Goal: Task Accomplishment & Management: Complete application form

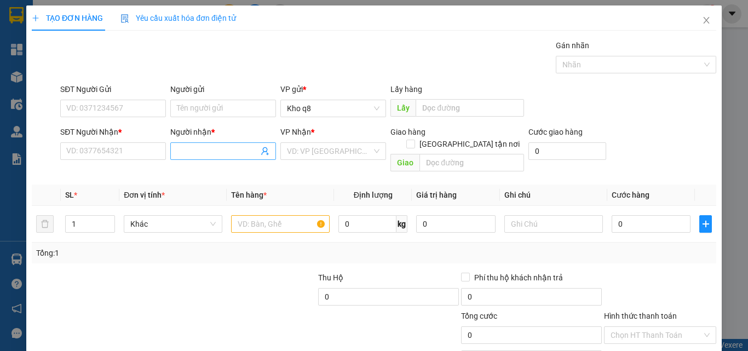
click at [201, 147] on input "Người nhận *" at bounding box center [218, 151] width 82 height 12
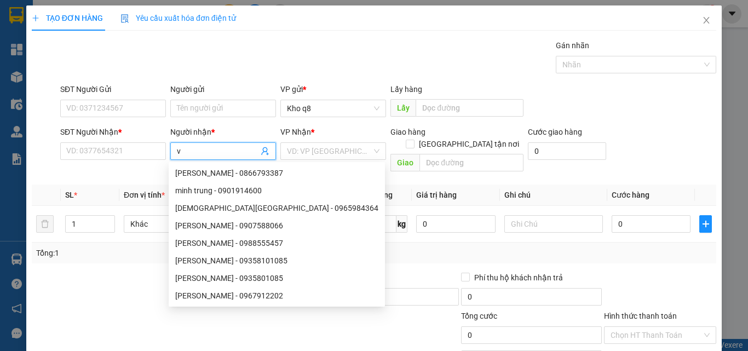
paste input "ă"
type input "văn dung"
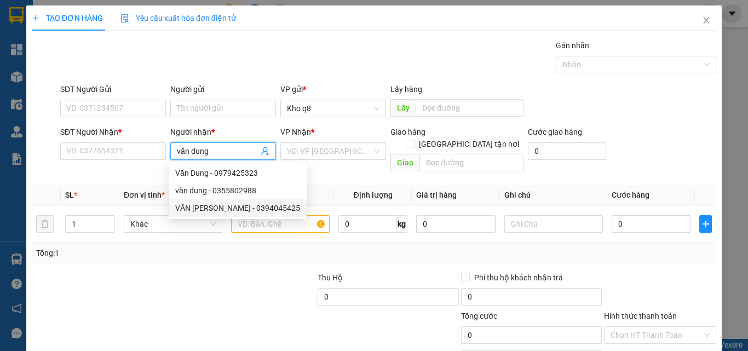
click at [239, 207] on div "VĂN [PERSON_NAME] - 0394045425" at bounding box center [237, 208] width 125 height 12
type input "0394045425"
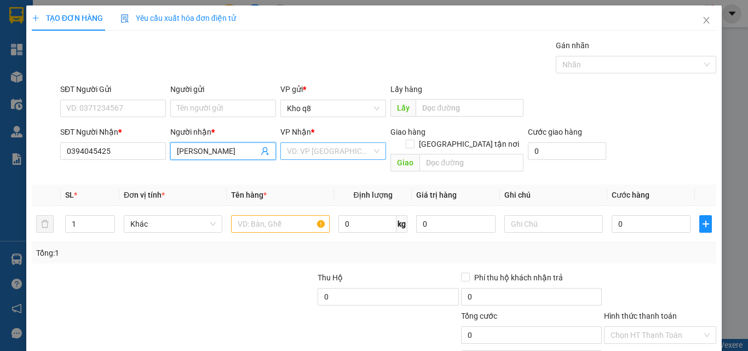
type input "[PERSON_NAME]"
click at [322, 148] on input "search" at bounding box center [329, 151] width 85 height 16
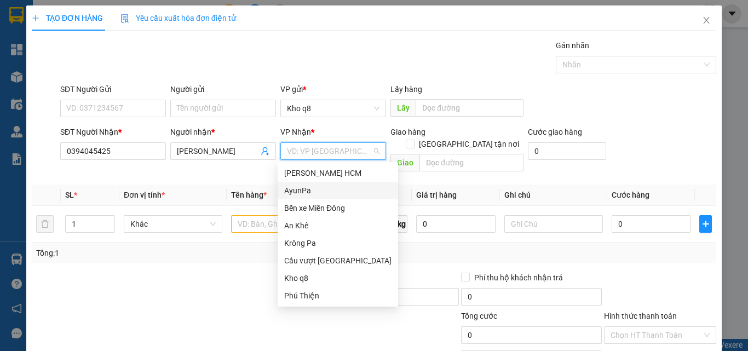
click at [302, 190] on div "AyunPa" at bounding box center [337, 191] width 107 height 12
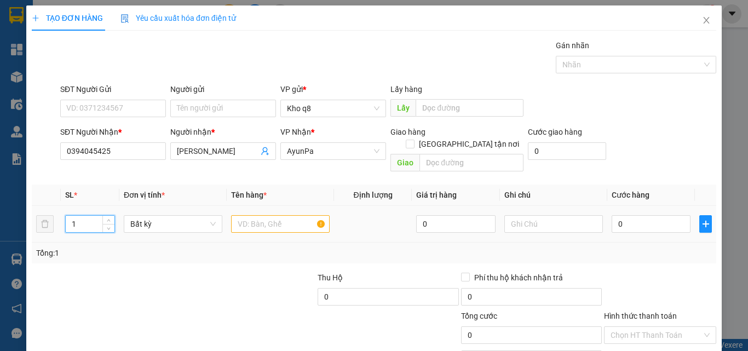
click at [83, 216] on input "1" at bounding box center [90, 224] width 49 height 16
type input "2"
click at [261, 215] on input "text" at bounding box center [280, 224] width 99 height 18
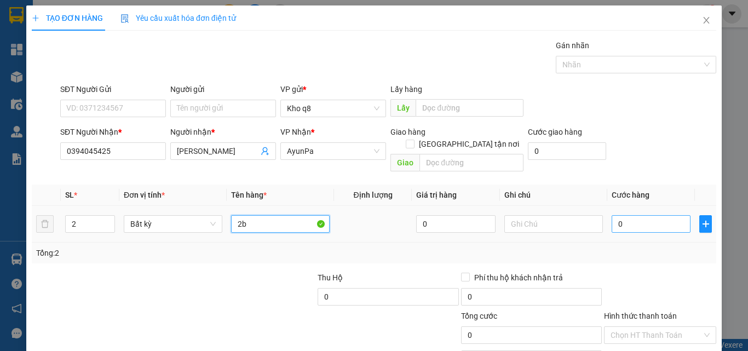
type input "2b"
click at [624, 215] on input "0" at bounding box center [651, 224] width 79 height 18
type input "1"
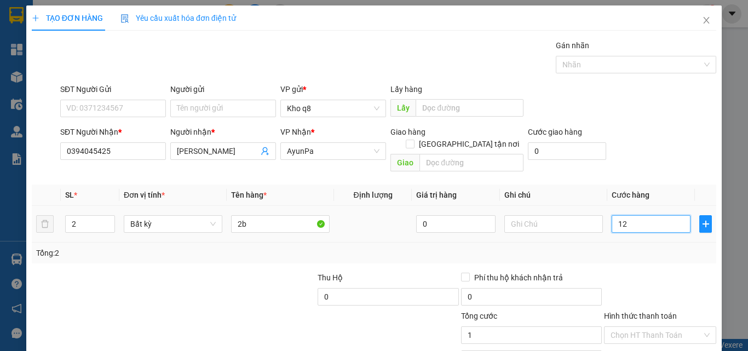
type input "120"
type input "120.000"
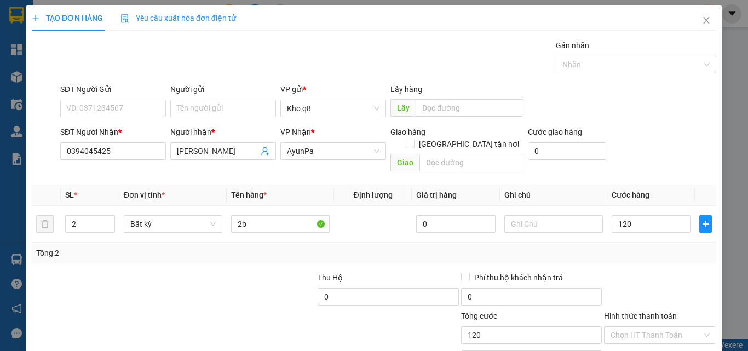
type input "120.000"
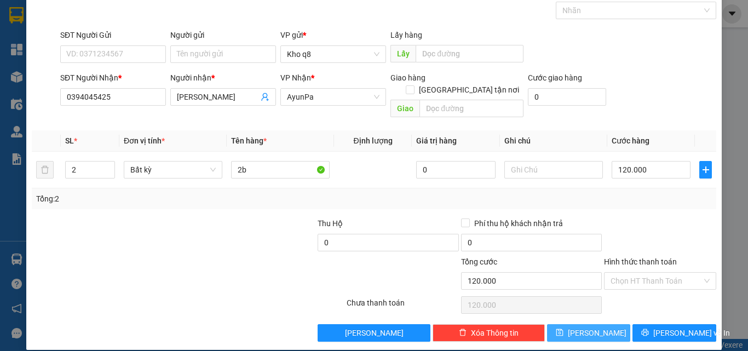
click at [560, 327] on button "[PERSON_NAME]" at bounding box center [589, 333] width 84 height 18
type input "1"
type input "0"
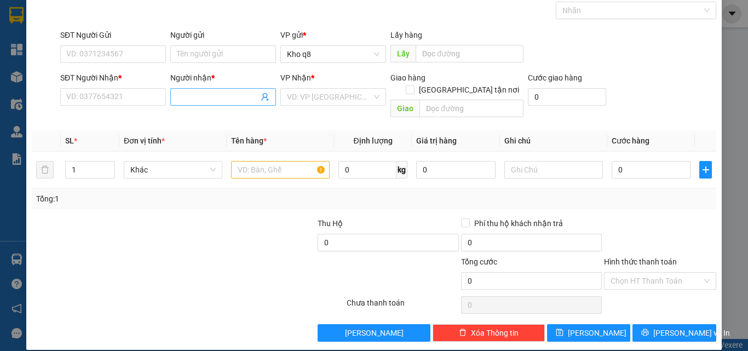
click at [193, 95] on input "Người nhận *" at bounding box center [218, 97] width 82 height 12
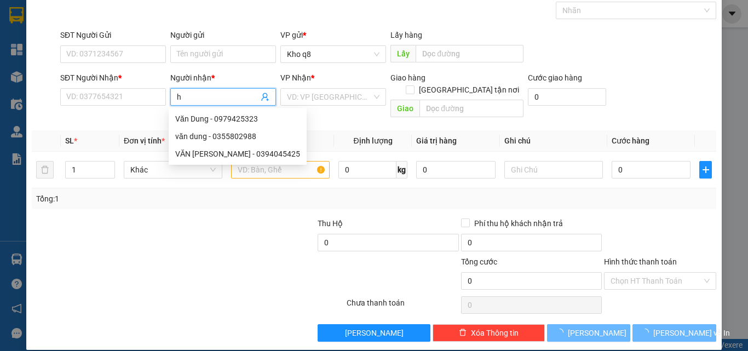
paste input "à"
type input "hà q"
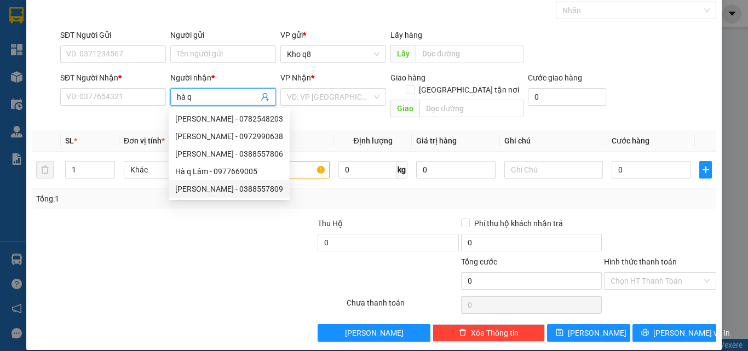
click at [240, 187] on div "[PERSON_NAME] - 0388557809" at bounding box center [229, 189] width 108 height 12
type input "0388557809"
type input "[PERSON_NAME]"
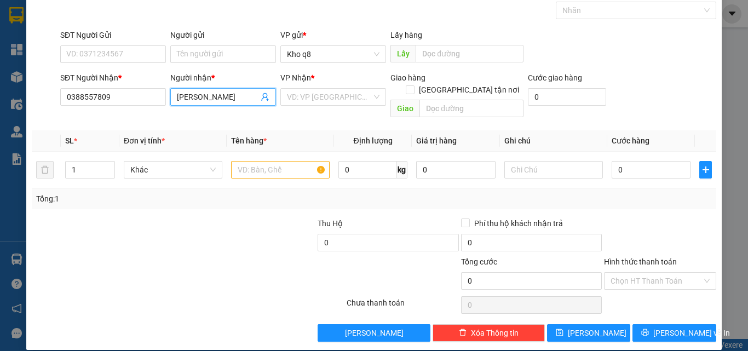
click at [238, 91] on input "[PERSON_NAME]" at bounding box center [218, 97] width 82 height 12
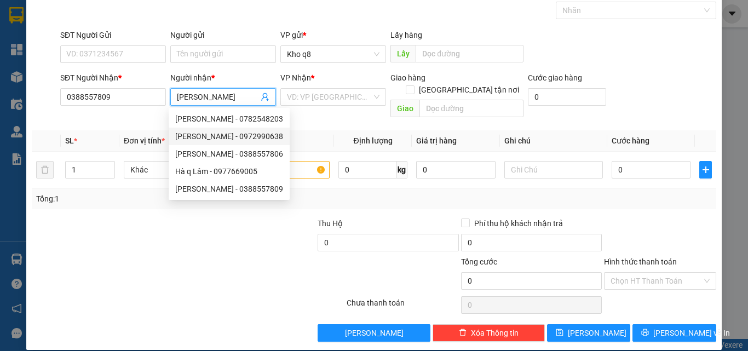
click at [257, 137] on div "[PERSON_NAME] - 0972990638" at bounding box center [229, 136] width 108 height 12
type input "0972990638"
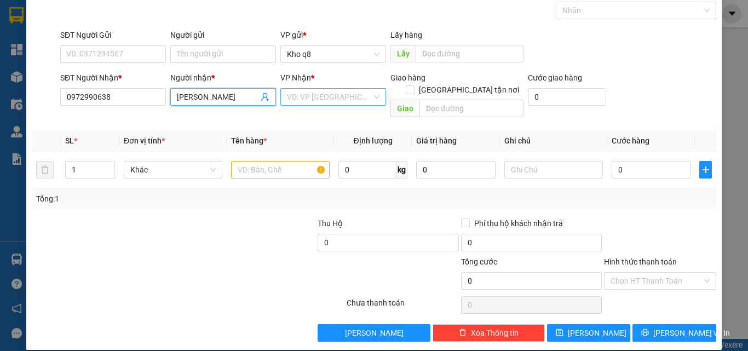
type input "[PERSON_NAME]"
click at [310, 98] on input "search" at bounding box center [329, 97] width 85 height 16
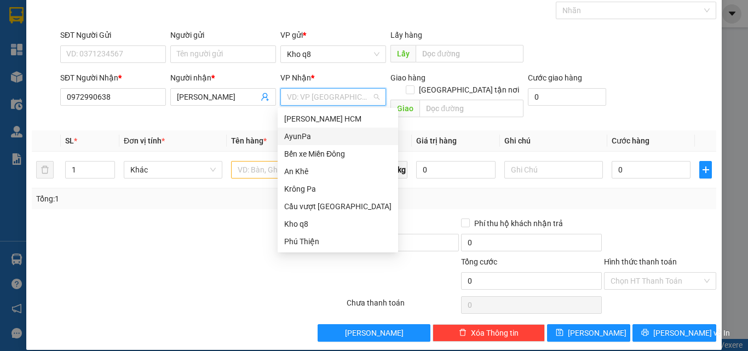
click at [297, 137] on div "AyunPa" at bounding box center [337, 136] width 107 height 12
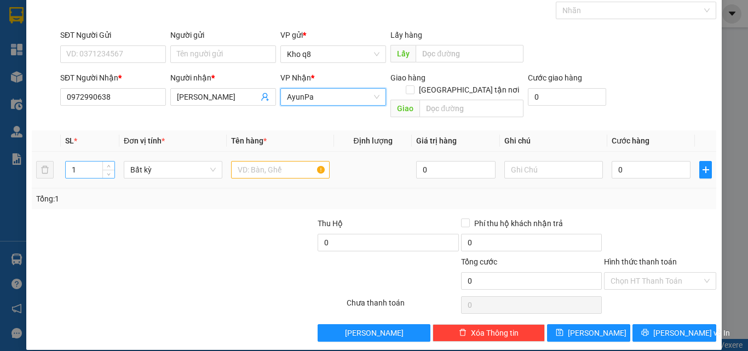
click at [90, 162] on input "1" at bounding box center [90, 170] width 49 height 16
type input "2"
click at [242, 161] on input "text" at bounding box center [280, 170] width 99 height 18
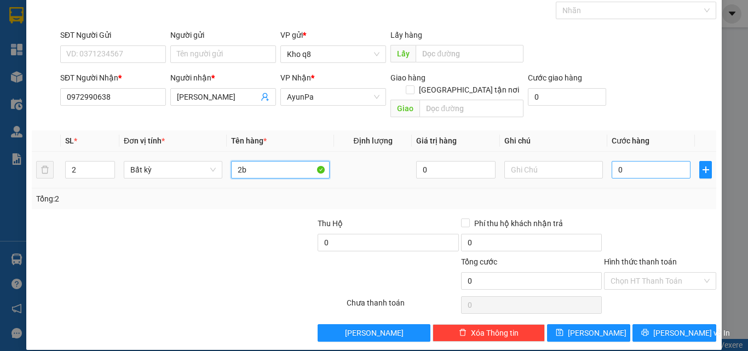
type input "2b"
click at [624, 161] on input "0" at bounding box center [651, 170] width 79 height 18
type input "2"
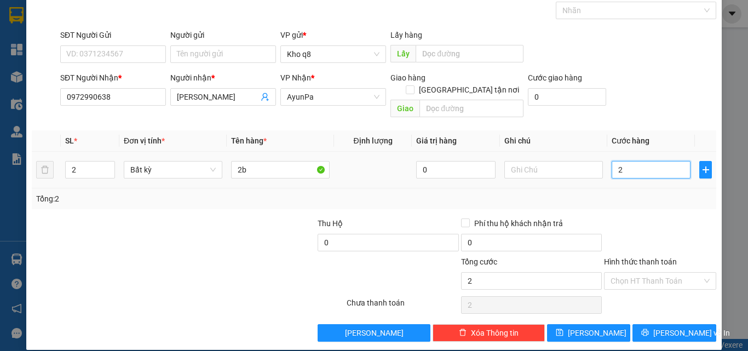
type input "25"
type input "2"
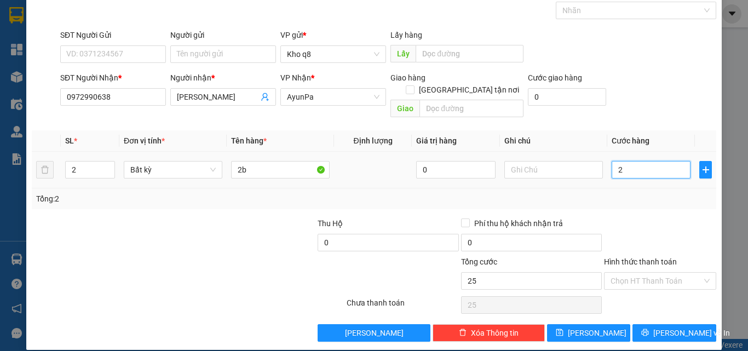
type input "2"
type input "0"
type input "03"
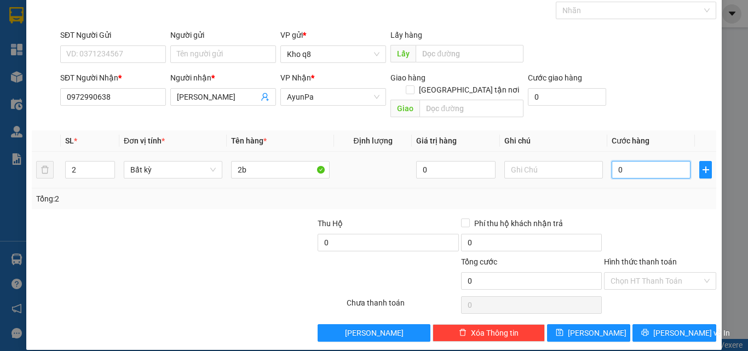
type input "3"
type input "030"
type input "30"
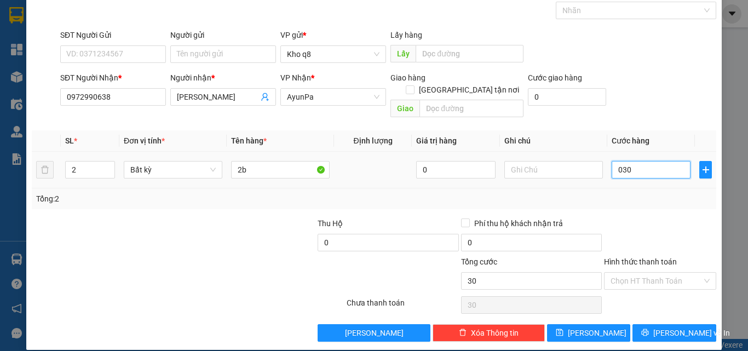
type input "0.300"
type input "300"
type input "300.000"
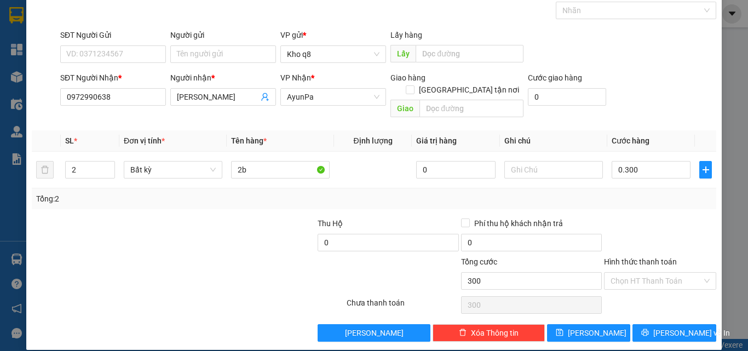
type input "300.000"
click at [580, 324] on button "[PERSON_NAME]" at bounding box center [589, 333] width 84 height 18
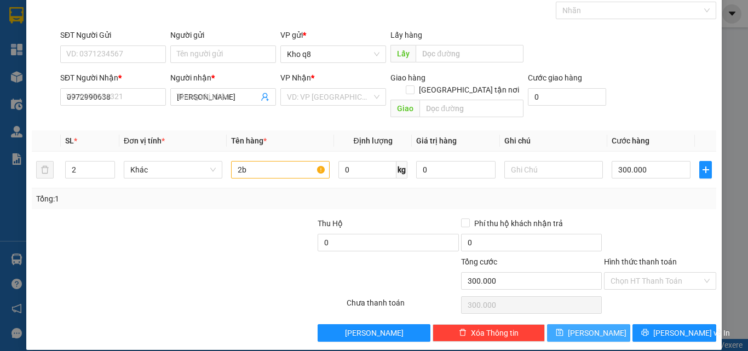
type input "1"
type input "0"
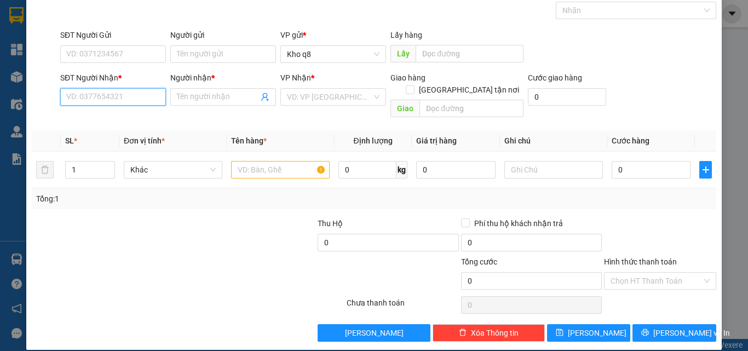
click at [118, 94] on input "SĐT Người Nhận *" at bounding box center [113, 97] width 106 height 18
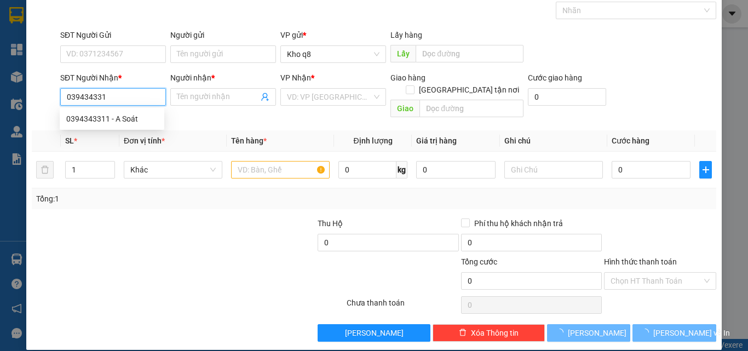
type input "0394343311"
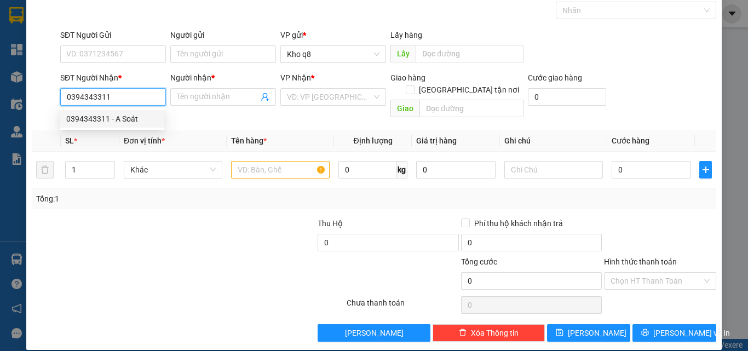
click at [102, 119] on div "0394343311 - A Soát" at bounding box center [111, 119] width 91 height 12
type input "A Soát"
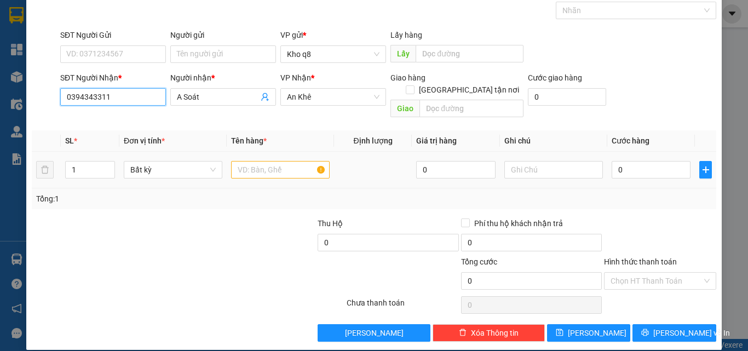
type input "0394343311"
click at [241, 161] on input "text" at bounding box center [280, 170] width 99 height 18
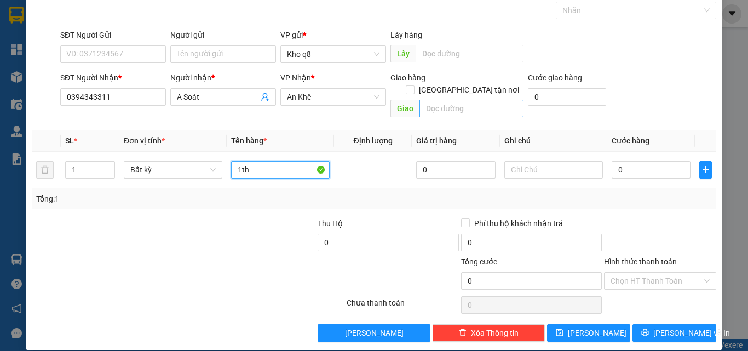
type input "1th"
click at [445, 100] on input "text" at bounding box center [472, 109] width 104 height 18
paste input "ư"
paste input "ă"
paste input "ơ"
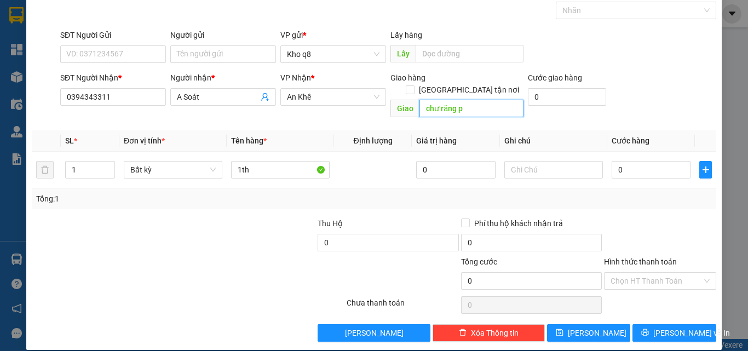
paste input "ờ"
paste input "ó"
click at [454, 100] on input "chư răng pờ tó" at bounding box center [472, 109] width 104 height 18
type input "chư răng .pờ tó"
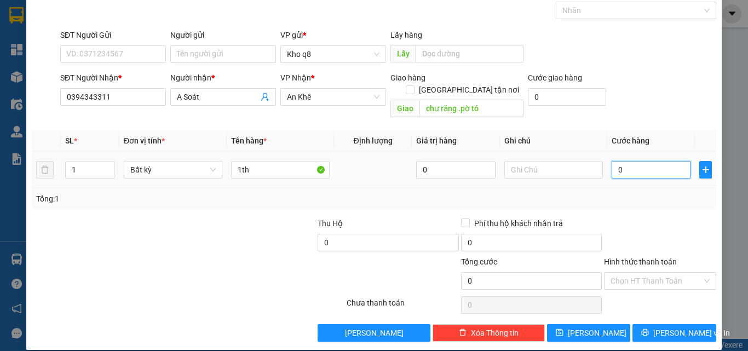
click at [623, 161] on input "0" at bounding box center [651, 170] width 79 height 18
type input "50"
type input "50.000"
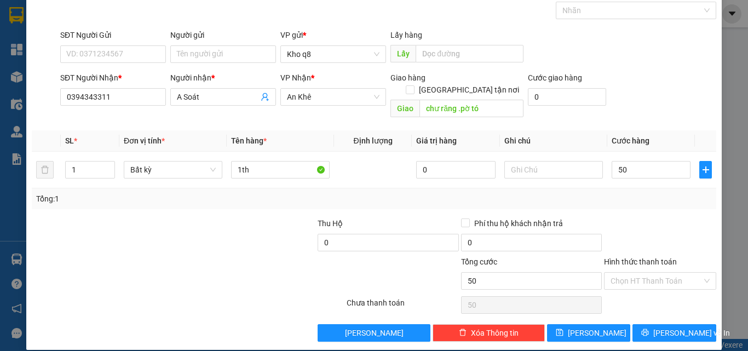
type input "50.000"
click at [587, 327] on span "[PERSON_NAME]" at bounding box center [597, 333] width 59 height 12
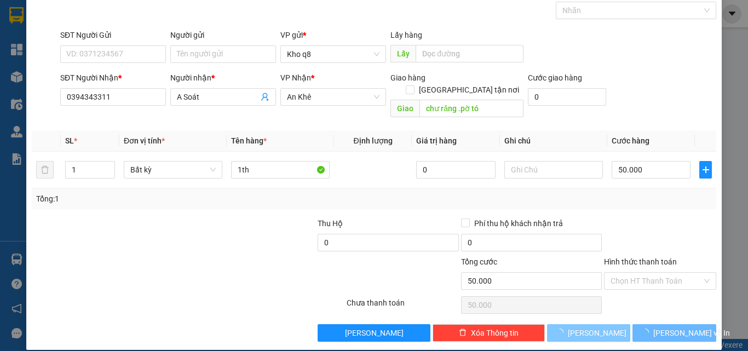
type input "0"
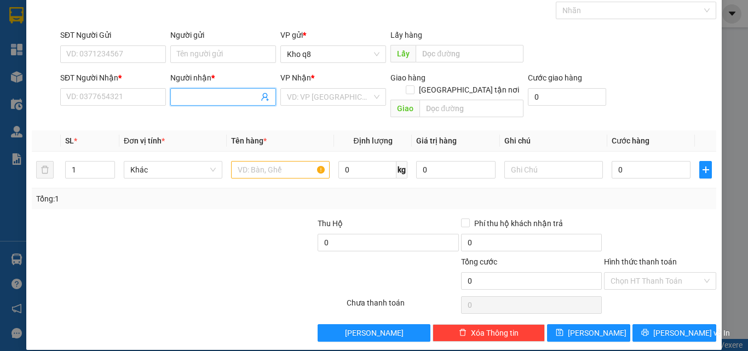
click at [196, 98] on input "Người nhận *" at bounding box center [218, 97] width 82 height 12
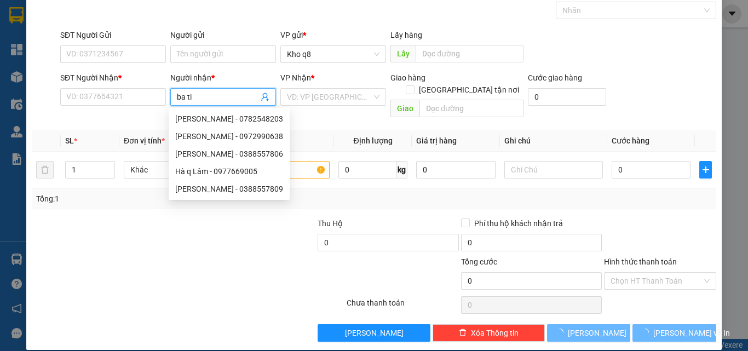
paste input "ê"
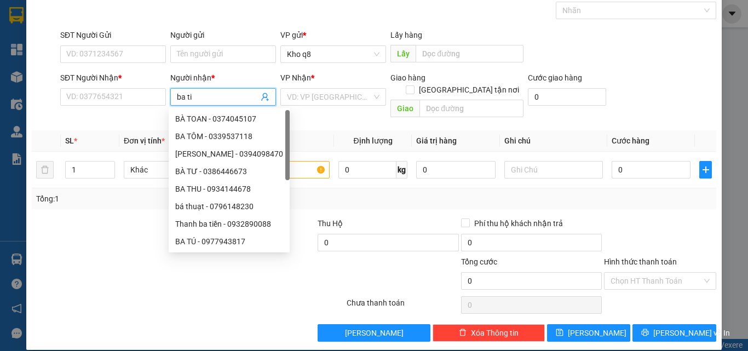
paste input "ền"
type input "ba tiền"
click at [228, 135] on div "Ba Tiền - 0974120654" at bounding box center [227, 136] width 105 height 12
type input "0974120654"
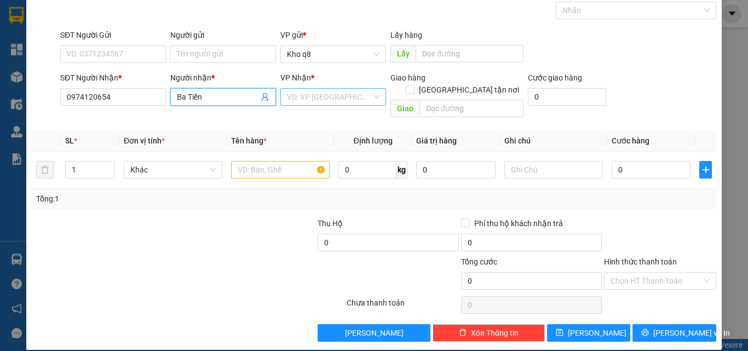
type input "Ba Tiền"
click at [301, 91] on input "search" at bounding box center [329, 97] width 85 height 16
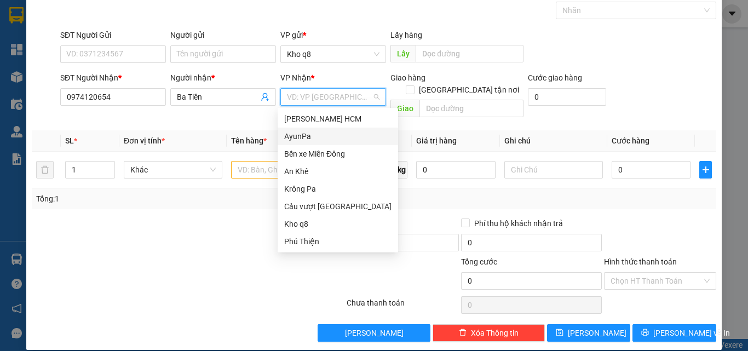
click at [297, 135] on div "AyunPa" at bounding box center [337, 136] width 107 height 12
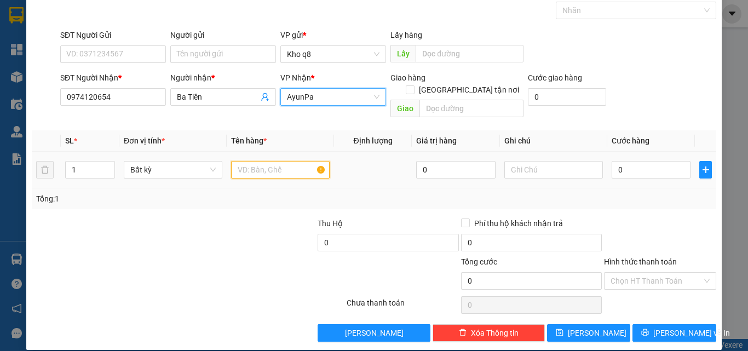
click at [258, 161] on input "text" at bounding box center [280, 170] width 99 height 18
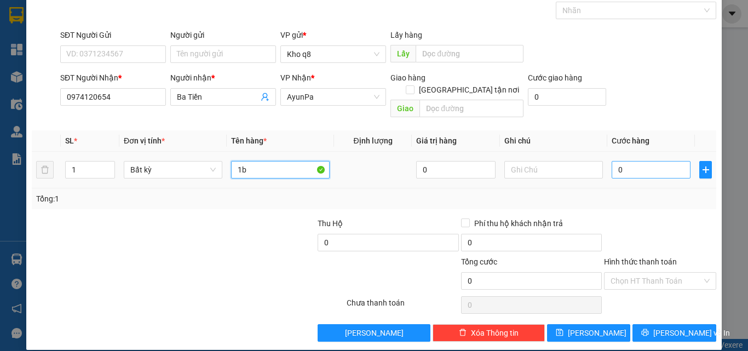
type input "1b"
click at [628, 161] on input "0" at bounding box center [651, 170] width 79 height 18
type input "5"
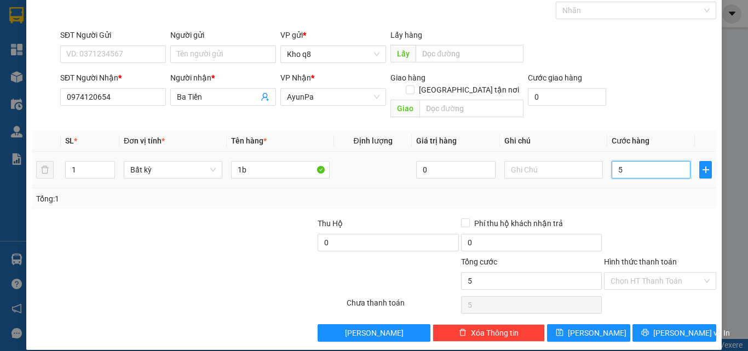
type input "50"
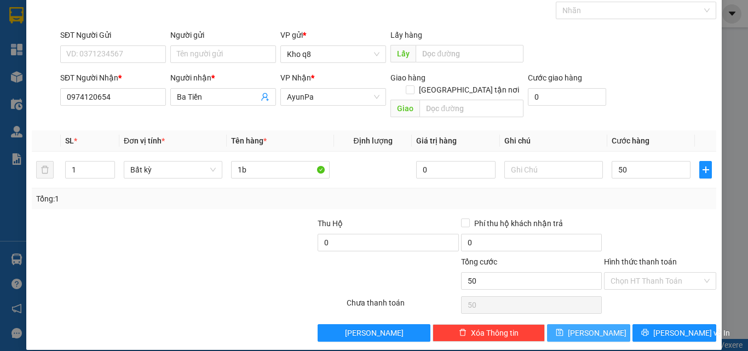
type input "50.000"
click at [563, 329] on icon "save" at bounding box center [559, 332] width 7 height 7
type input "0"
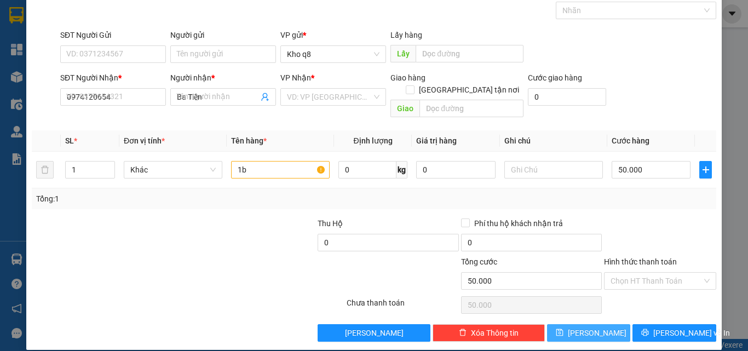
type input "0"
click at [202, 100] on input "Người nhận *" at bounding box center [218, 97] width 82 height 12
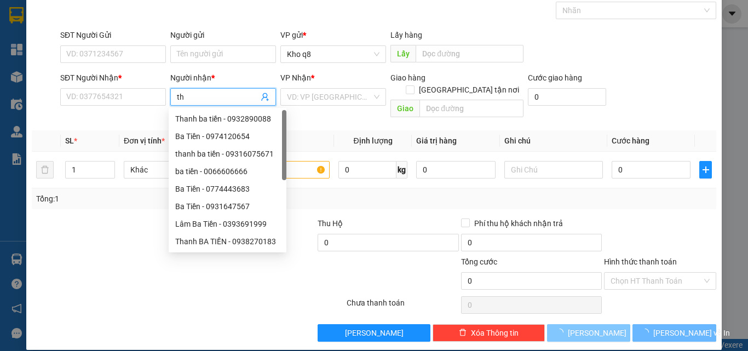
paste input "ành"
paste input "ú"
type input "thành phú"
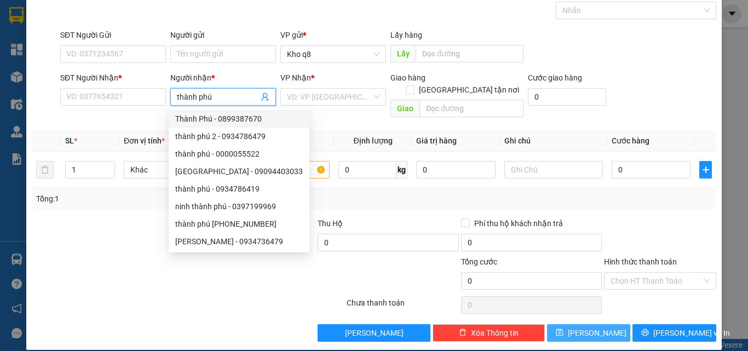
click at [239, 115] on div "Thành Phú - 0899387670" at bounding box center [239, 119] width 128 height 12
type input "0899387670"
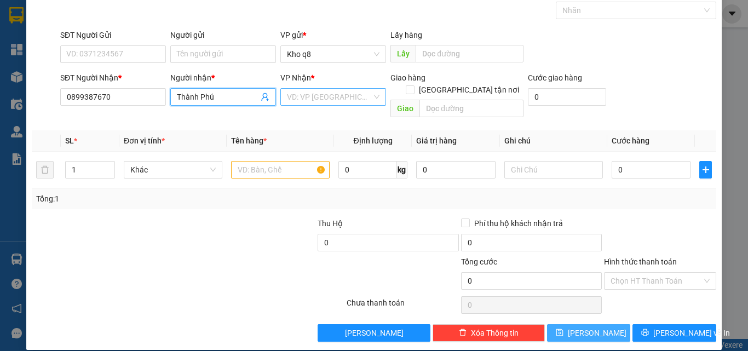
type input "Thành Phú"
click at [318, 93] on input "search" at bounding box center [329, 97] width 85 height 16
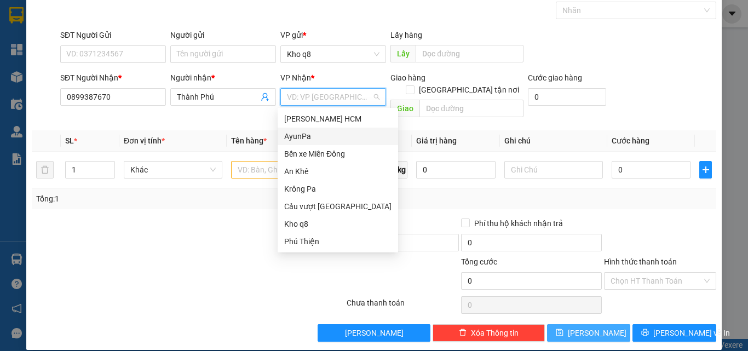
click at [305, 132] on div "AyunPa" at bounding box center [337, 136] width 107 height 12
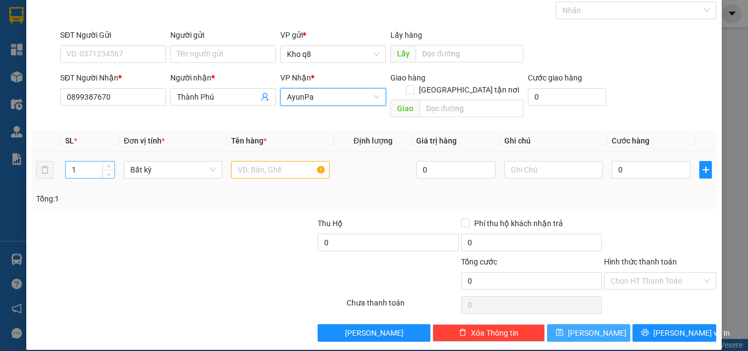
click at [82, 162] on input "1" at bounding box center [90, 170] width 49 height 16
type input "3"
click at [241, 161] on input "text" at bounding box center [280, 170] width 99 height 18
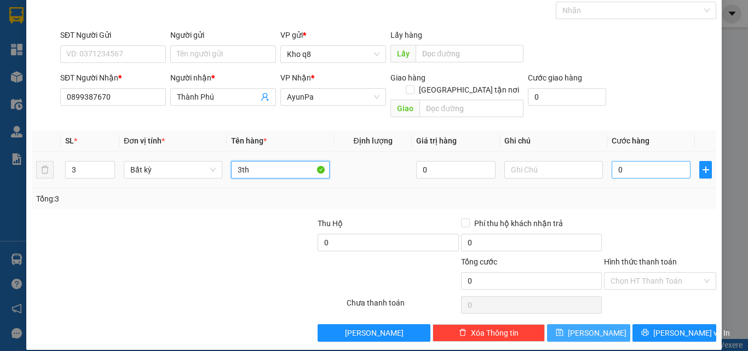
type input "3th"
click at [638, 161] on input "0" at bounding box center [651, 170] width 79 height 18
type input "1"
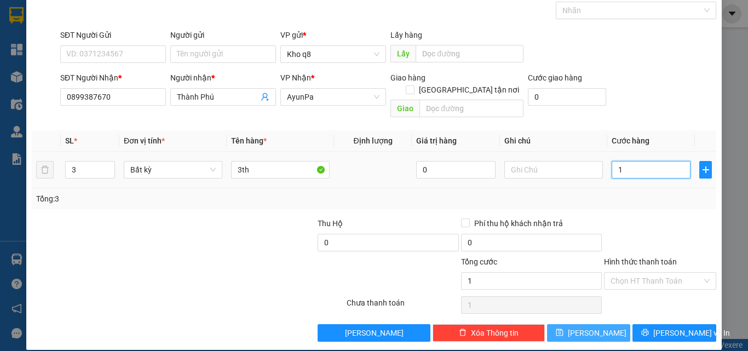
type input "18"
type input "180"
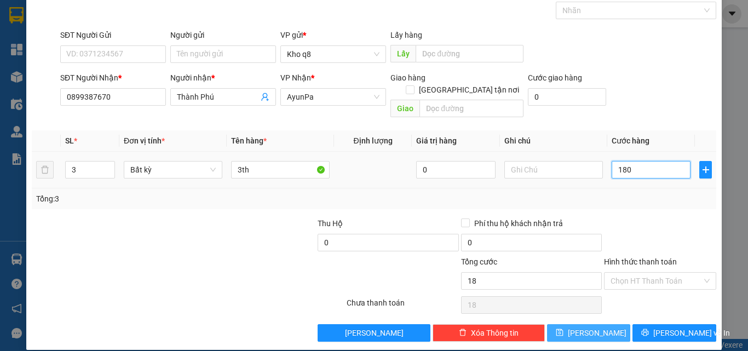
type input "180"
type input "180.000"
click at [598, 324] on button "[PERSON_NAME]" at bounding box center [589, 333] width 84 height 18
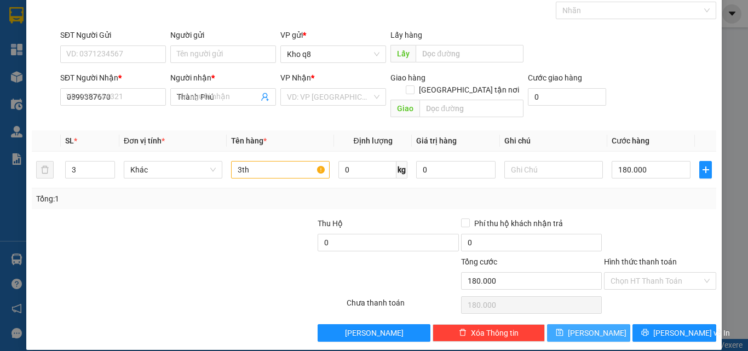
type input "1"
type input "0"
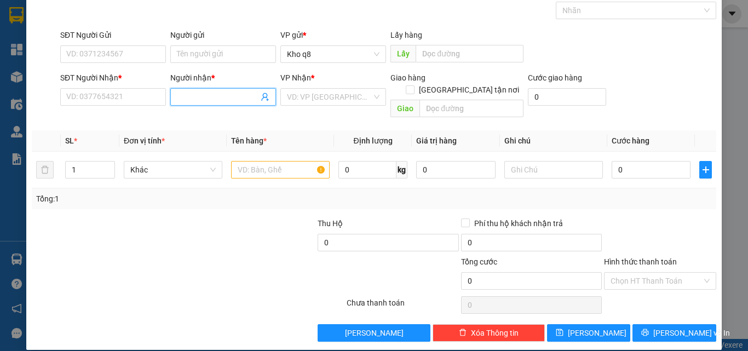
click at [213, 99] on input "Người nhận *" at bounding box center [218, 97] width 82 height 12
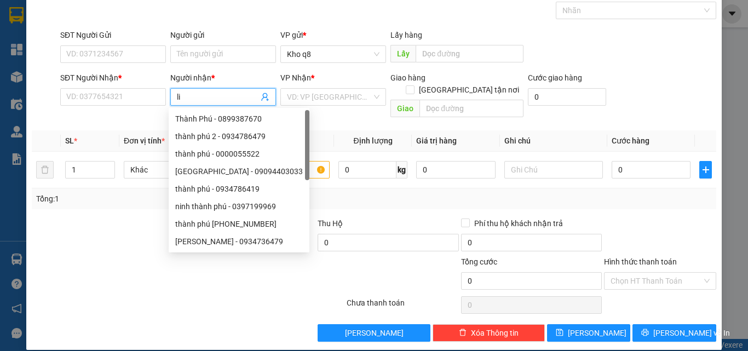
paste input "ê"
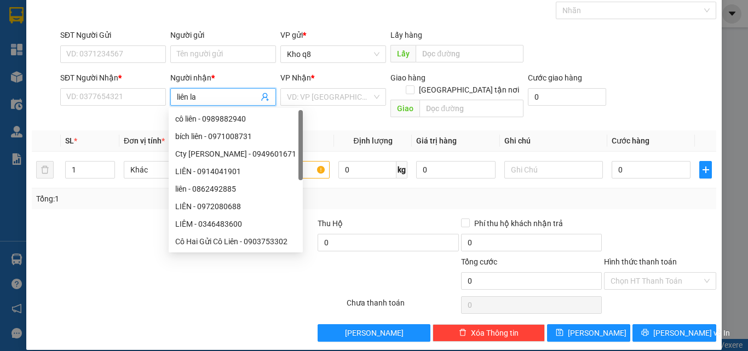
type input "liên lan"
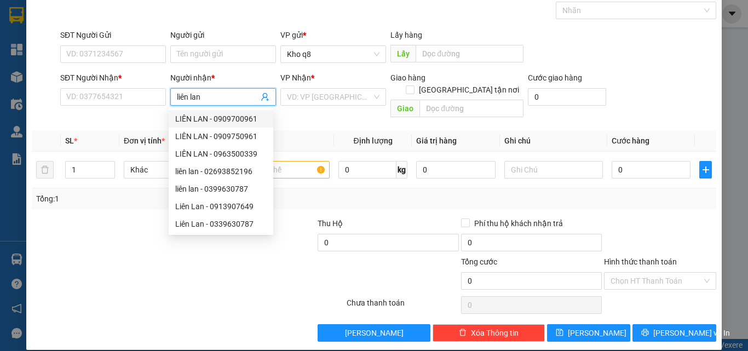
click at [249, 116] on div "LIÊN LAN - 0909700961" at bounding box center [220, 119] width 91 height 12
type input "0909700961"
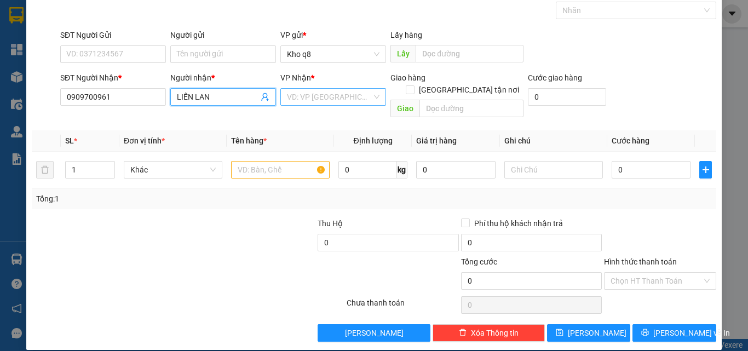
type input "LIÊN LAN"
click at [303, 98] on input "search" at bounding box center [329, 97] width 85 height 16
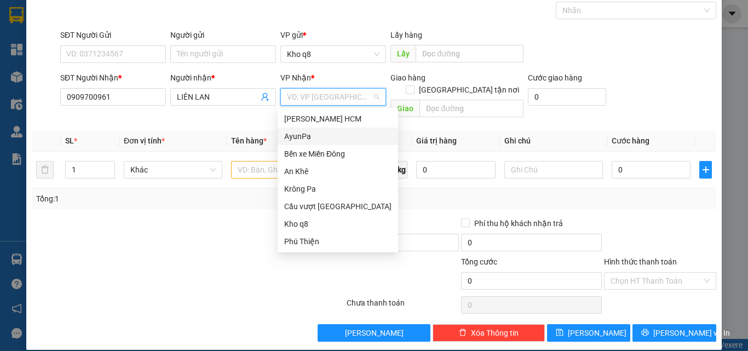
click at [293, 137] on div "AyunPa" at bounding box center [337, 136] width 107 height 12
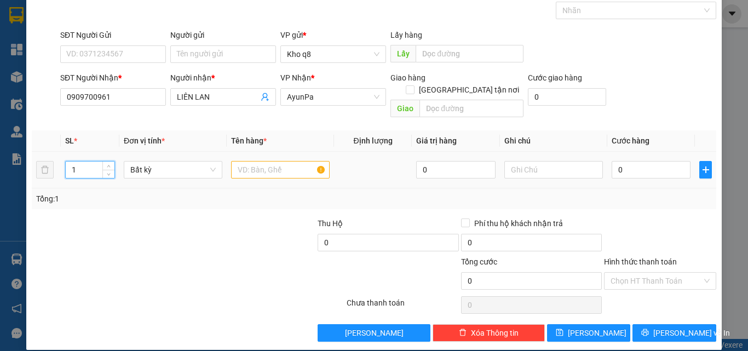
click at [85, 162] on input "1" at bounding box center [90, 170] width 49 height 16
type input "4"
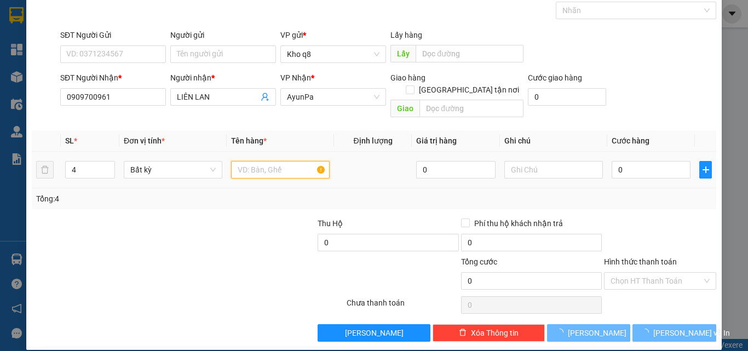
click at [264, 162] on input "text" at bounding box center [280, 170] width 99 height 18
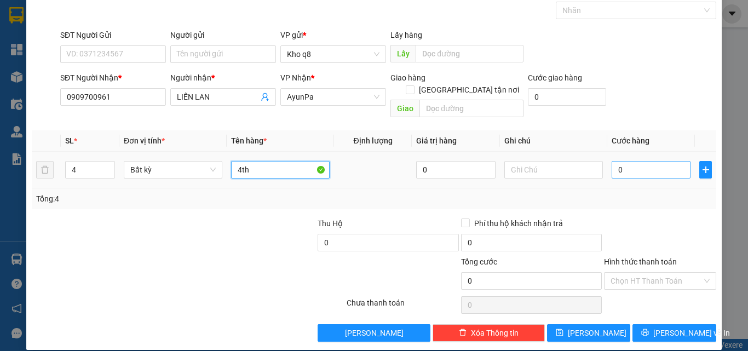
type input "4th"
click at [626, 161] on input "0" at bounding box center [651, 170] width 79 height 18
type input "2"
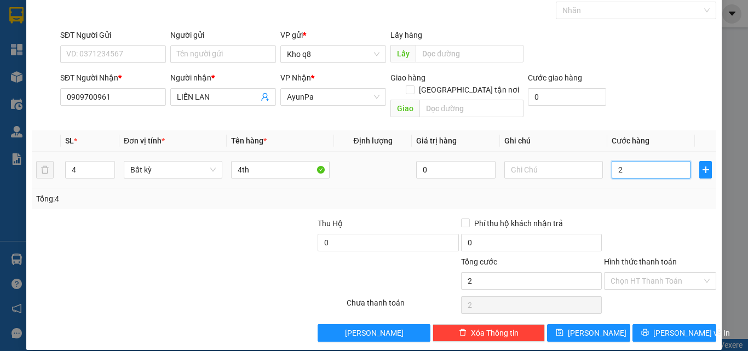
type input "24"
type input "240"
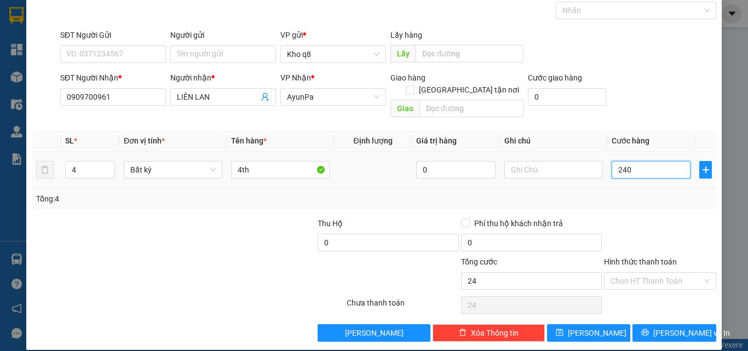
type input "240"
type input "240.000"
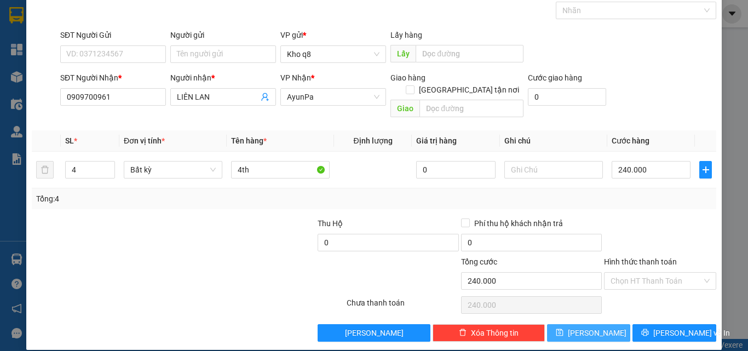
click at [562, 324] on button "[PERSON_NAME]" at bounding box center [589, 333] width 84 height 18
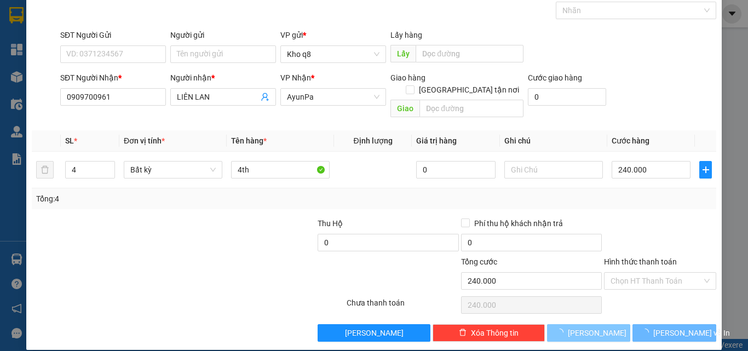
type input "1"
type input "0"
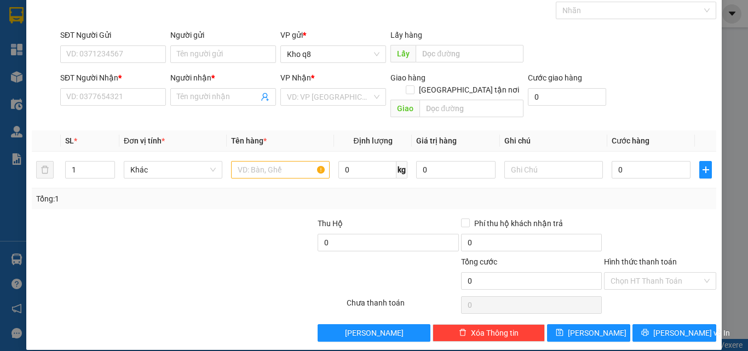
scroll to position [0, 0]
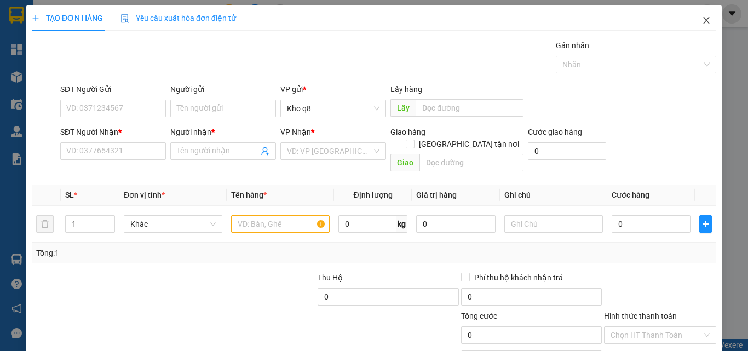
click at [702, 17] on icon "close" at bounding box center [706, 20] width 9 height 9
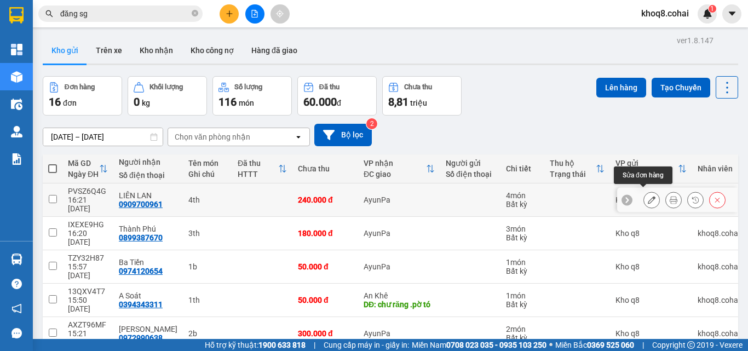
click at [648, 196] on icon at bounding box center [652, 200] width 8 height 8
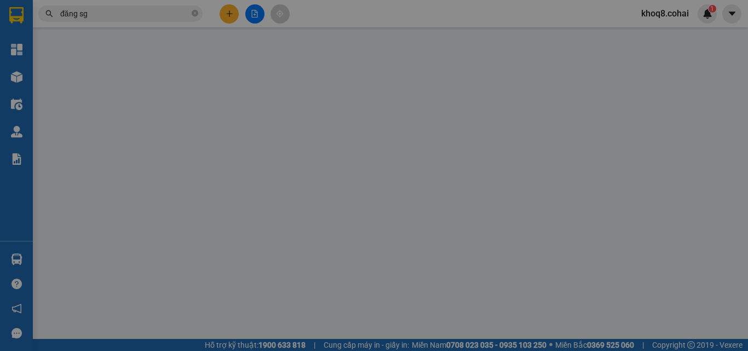
type input "0909700961"
type input "LIÊN LAN"
type input "0"
type input "240.000"
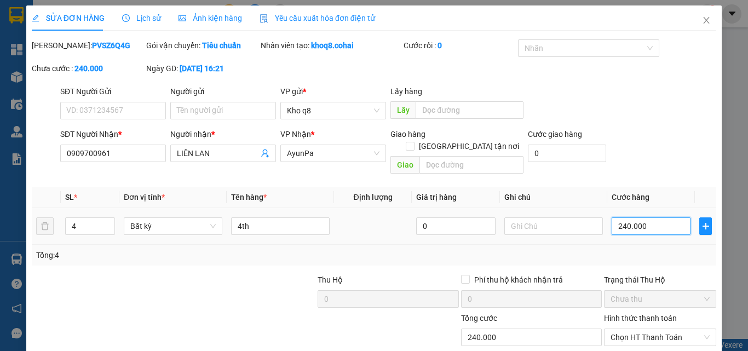
click at [647, 217] on input "240.000" at bounding box center [651, 226] width 79 height 18
type input "2"
type input "27"
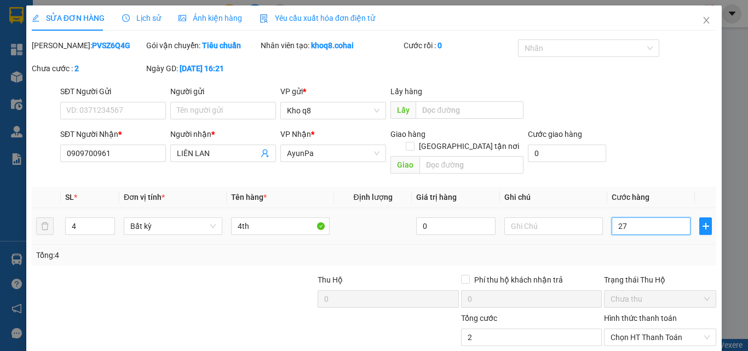
type input "27"
type input "270"
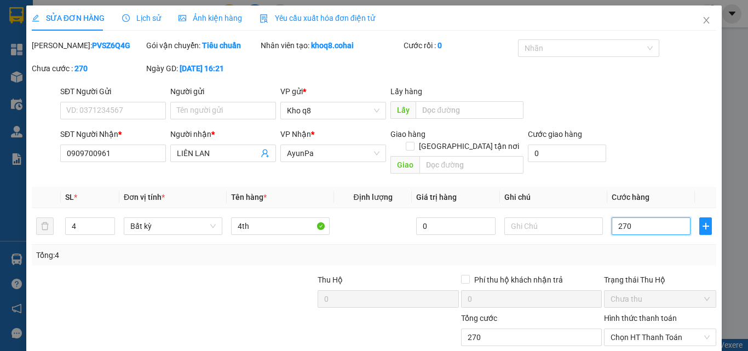
type input "270"
type input "270.000"
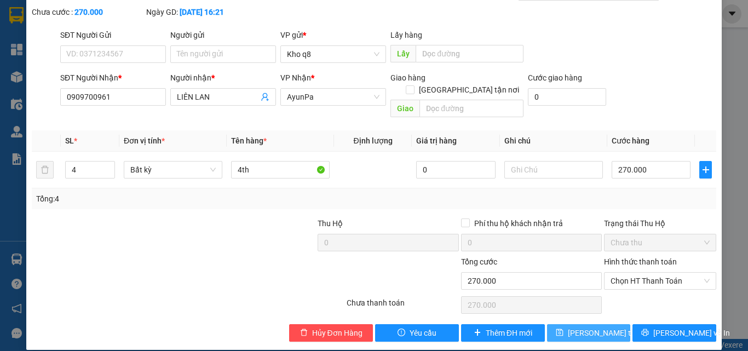
click at [581, 327] on span "[PERSON_NAME] thay đổi" at bounding box center [612, 333] width 88 height 12
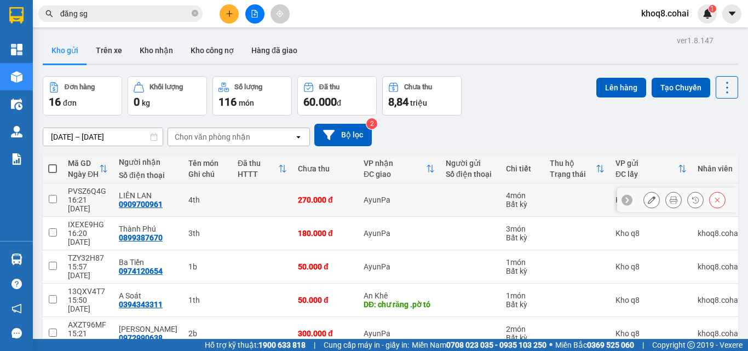
click at [648, 196] on icon at bounding box center [652, 200] width 8 height 8
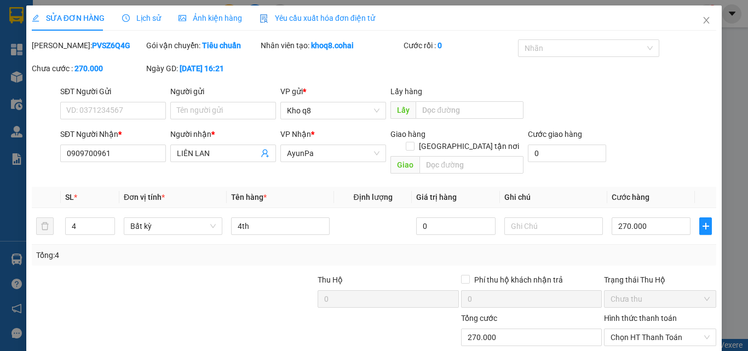
type input "0909700961"
type input "LIÊN LAN"
type input "0"
type input "270.000"
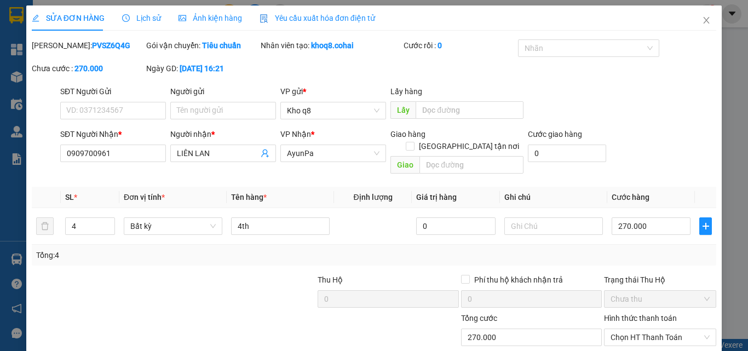
scroll to position [1, 0]
click at [88, 217] on input "4" at bounding box center [90, 225] width 49 height 16
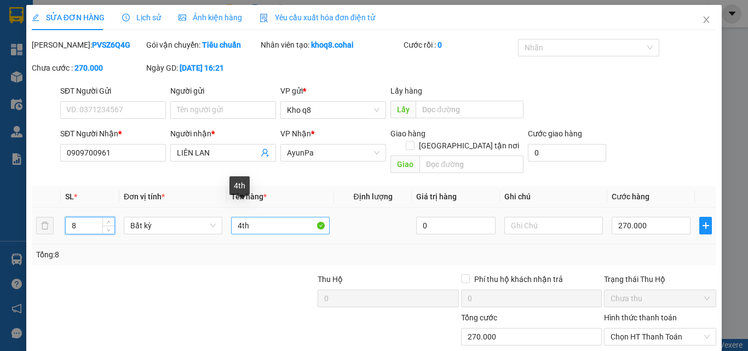
type input "8"
click at [248, 217] on input "4th" at bounding box center [280, 226] width 99 height 18
type input "4"
type input "8th"
click at [648, 217] on input "270.000" at bounding box center [651, 226] width 79 height 18
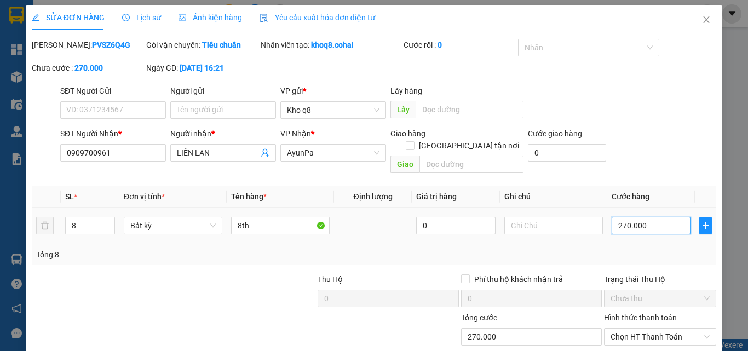
type input "5"
type input "500"
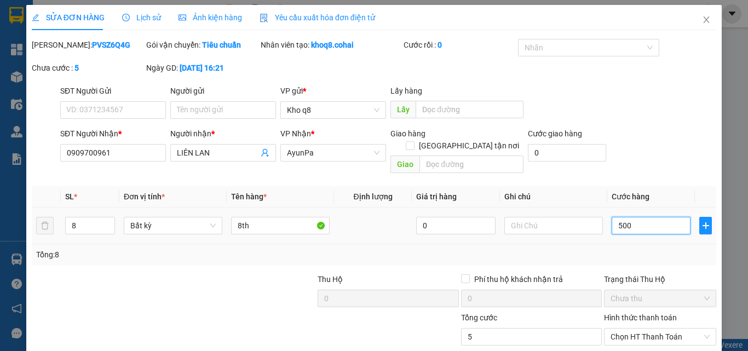
type input "500"
type input "500.000"
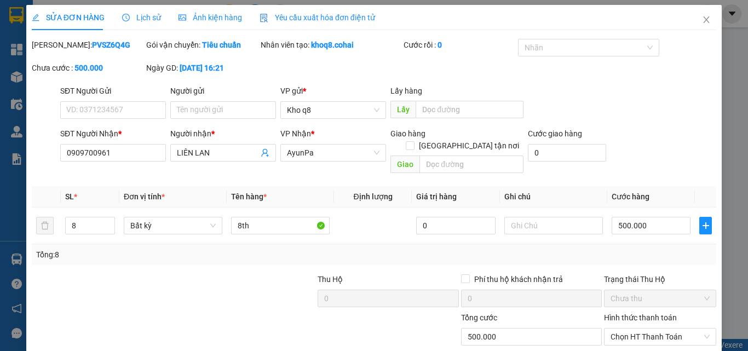
scroll to position [56, 0]
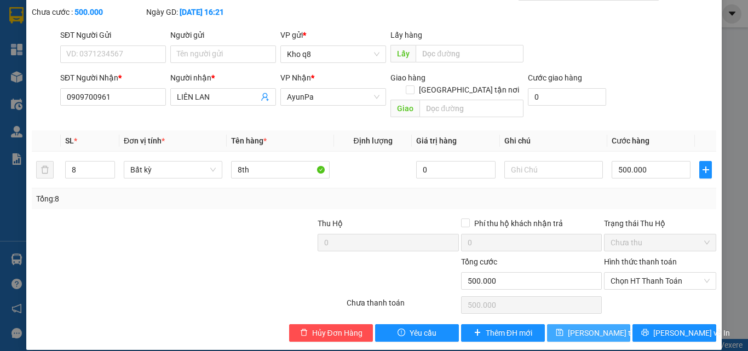
click at [599, 327] on span "[PERSON_NAME] thay đổi" at bounding box center [612, 333] width 88 height 12
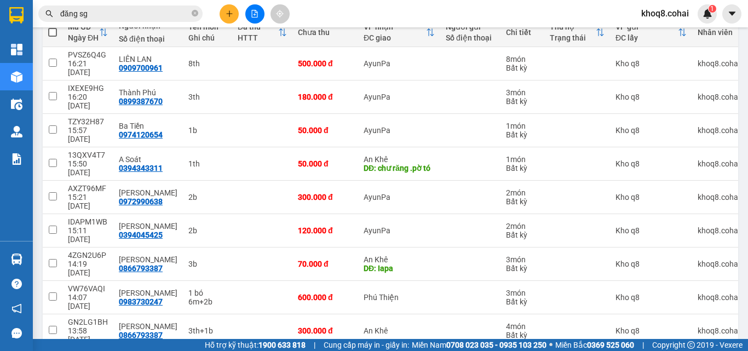
scroll to position [140, 0]
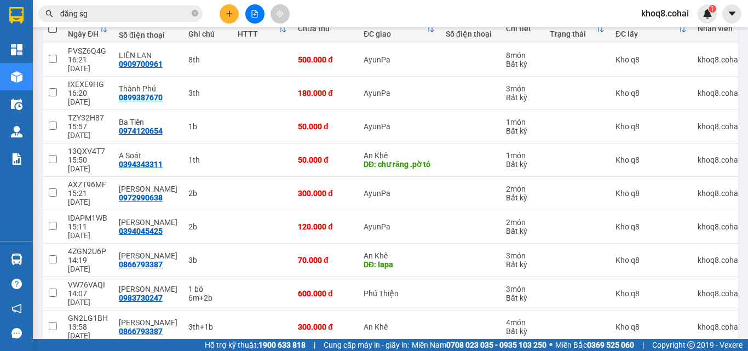
click at [104, 12] on input "đăng sg" at bounding box center [124, 14] width 129 height 12
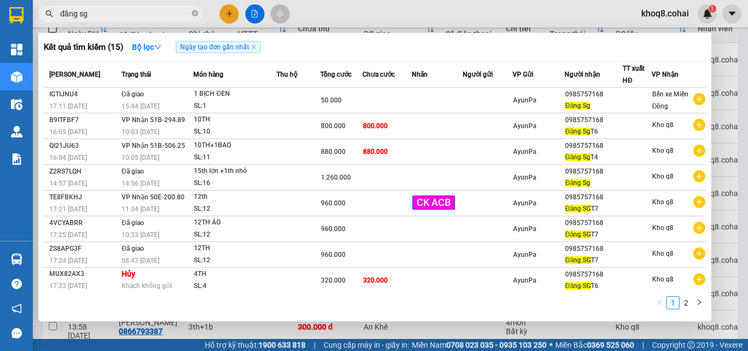
click at [104, 12] on input "đăng sg" at bounding box center [124, 14] width 129 height 12
type input "đ"
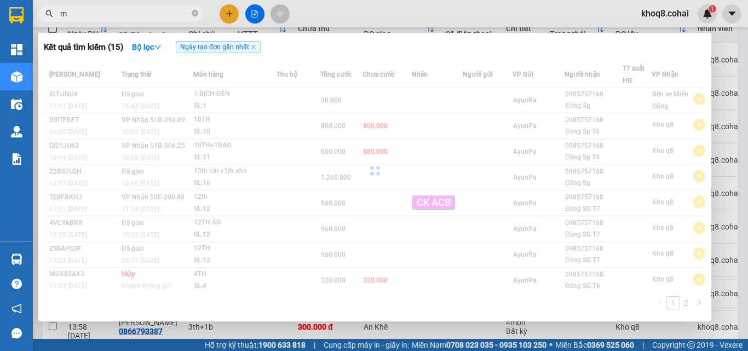
paste input "ạnh"
paste input "úc"
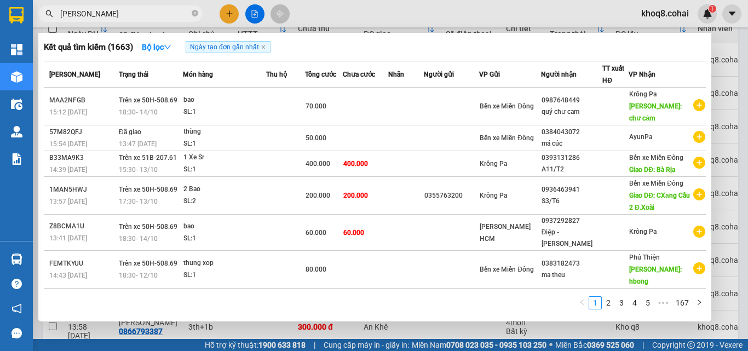
click at [716, 121] on div at bounding box center [374, 175] width 748 height 351
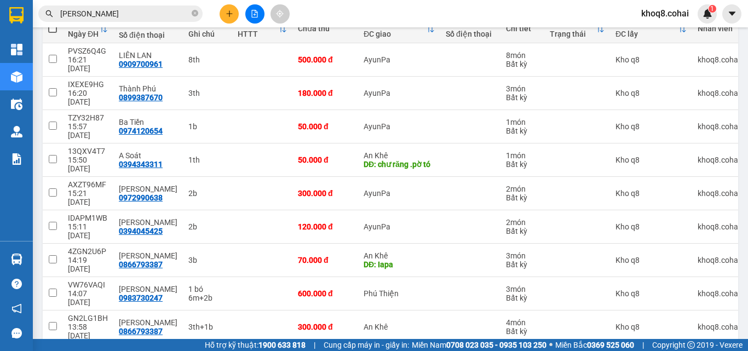
click at [165, 15] on input "[PERSON_NAME]" at bounding box center [124, 14] width 129 height 12
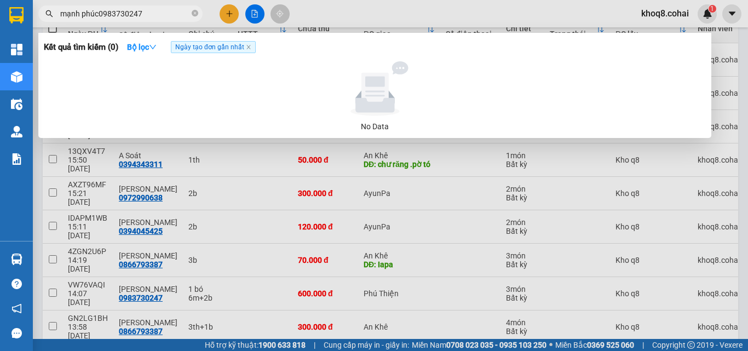
click at [97, 14] on input "mạnh phúc0983730247" at bounding box center [124, 14] width 129 height 12
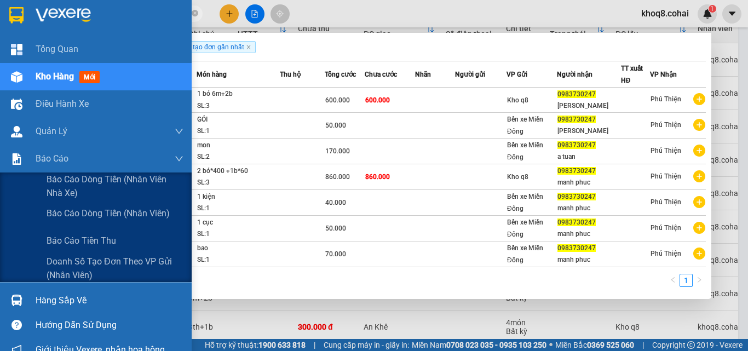
type input "0983730247"
click at [250, 308] on div at bounding box center [374, 175] width 748 height 351
